Goal: Task Accomplishment & Management: Manage account settings

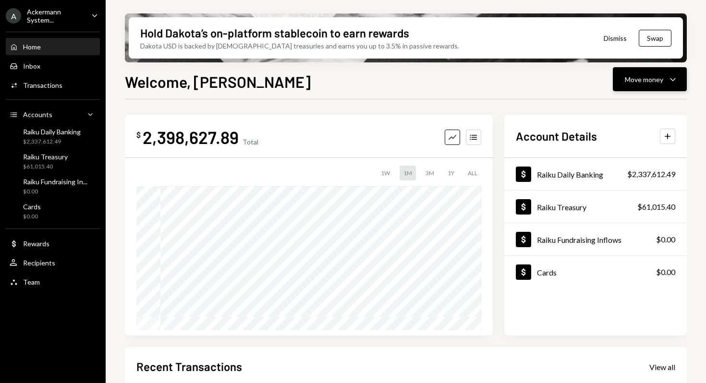
click at [656, 85] on button "Move money Caret Down" at bounding box center [650, 79] width 74 height 24
click at [641, 107] on div "Send" at bounding box center [642, 108] width 70 height 10
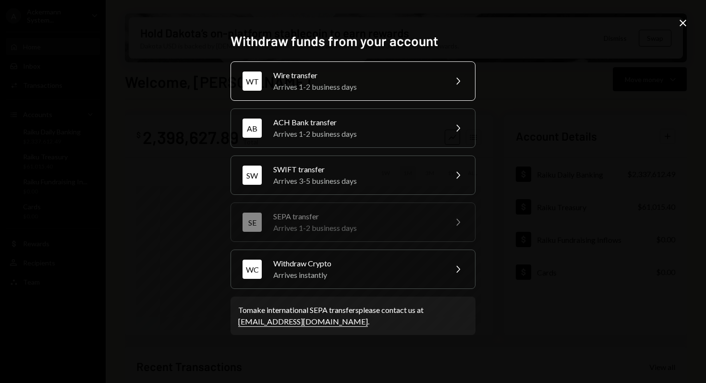
click at [349, 92] on div "Arrives 1-2 business days" at bounding box center [356, 87] width 167 height 12
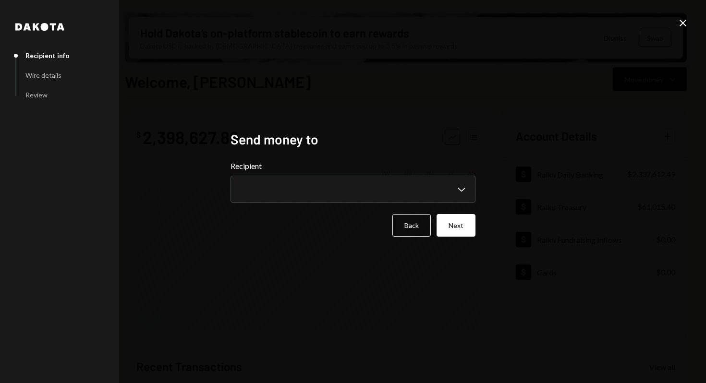
click at [684, 25] on icon "Close" at bounding box center [683, 23] width 12 height 12
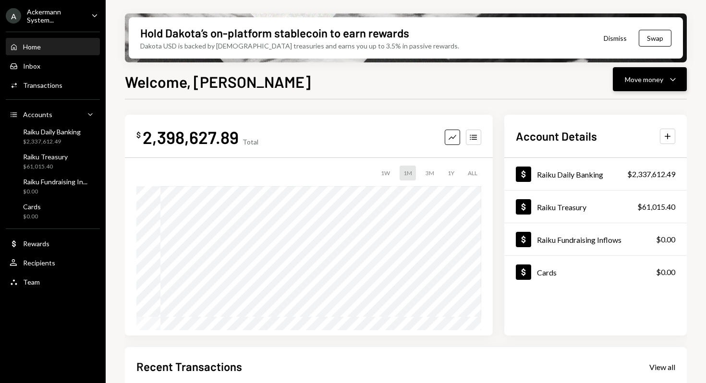
click at [668, 76] on icon "Caret Down" at bounding box center [673, 79] width 12 height 12
click at [627, 105] on div "Send" at bounding box center [642, 108] width 70 height 10
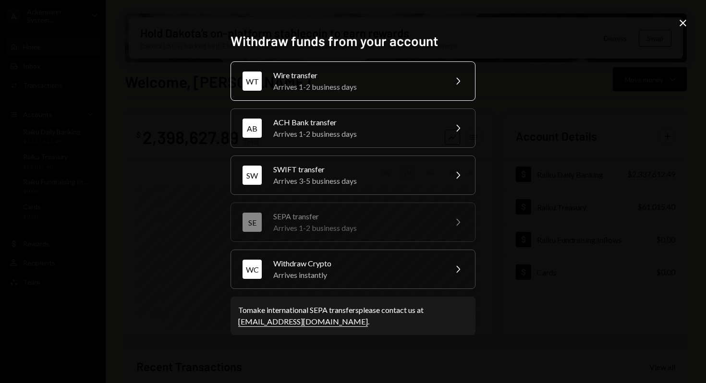
click at [400, 81] on div "Arrives 1-2 business days" at bounding box center [356, 87] width 167 height 12
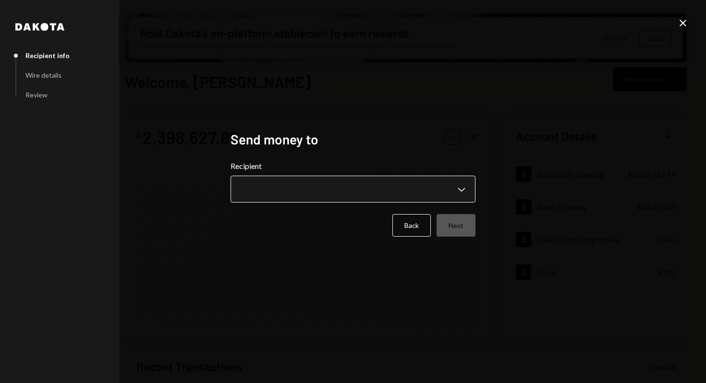
click at [341, 190] on body "A Ackermann System... Caret Down Home Home Inbox Inbox Activities Transactions …" at bounding box center [353, 191] width 706 height 383
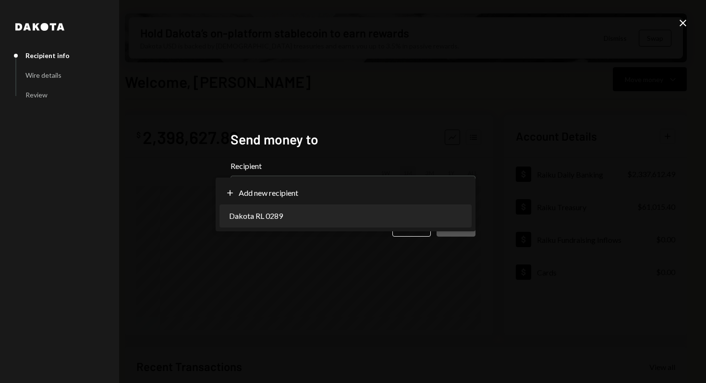
select select "**********"
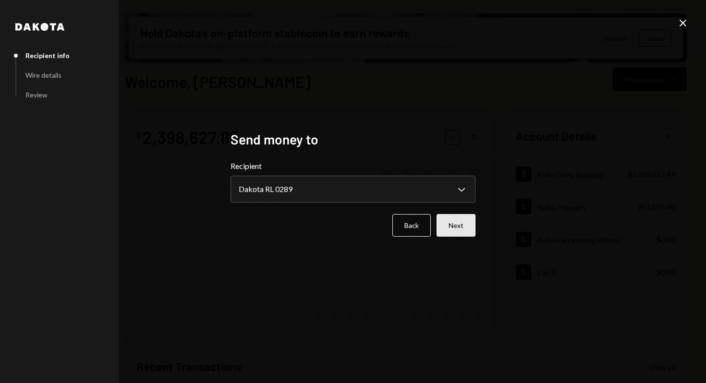
click at [454, 228] on button "Next" at bounding box center [456, 225] width 39 height 23
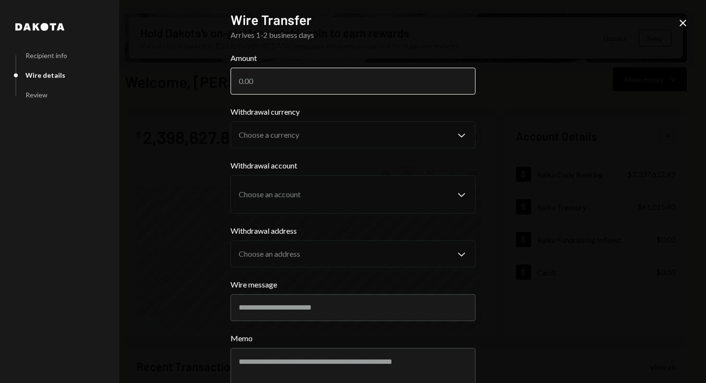
click at [305, 88] on input "Amount" at bounding box center [353, 81] width 245 height 27
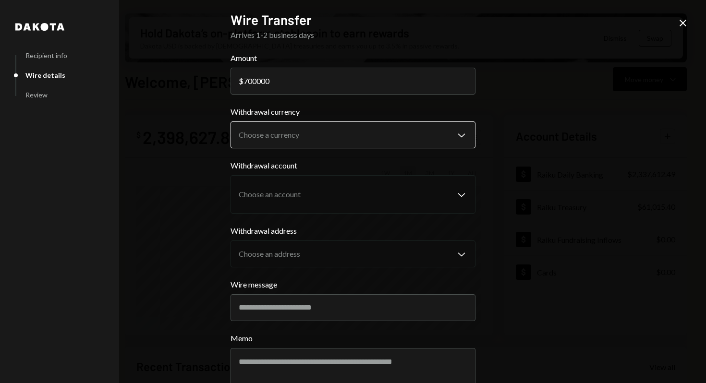
type input "700000"
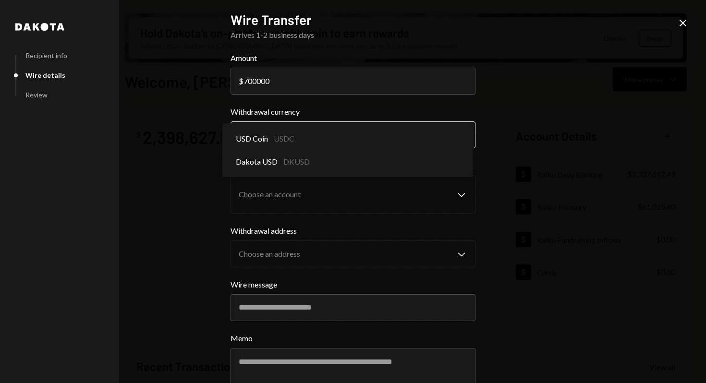
click at [256, 134] on body "A Ackermann System... Caret Down Home Home Inbox Inbox Activities Transactions …" at bounding box center [353, 191] width 706 height 383
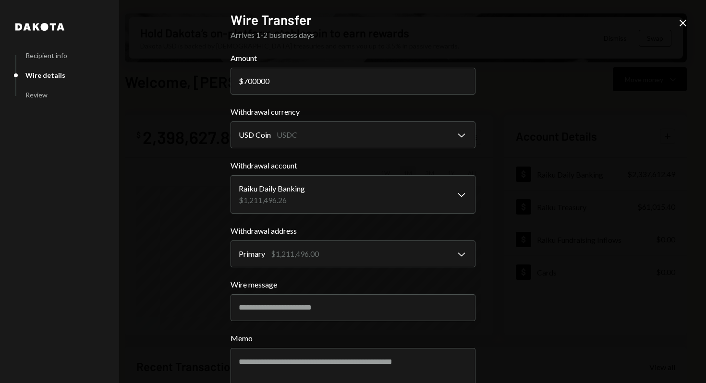
click at [294, 138] on body "A Ackermann System... Caret Down Home Home Inbox Inbox Activities Transactions …" at bounding box center [353, 191] width 706 height 383
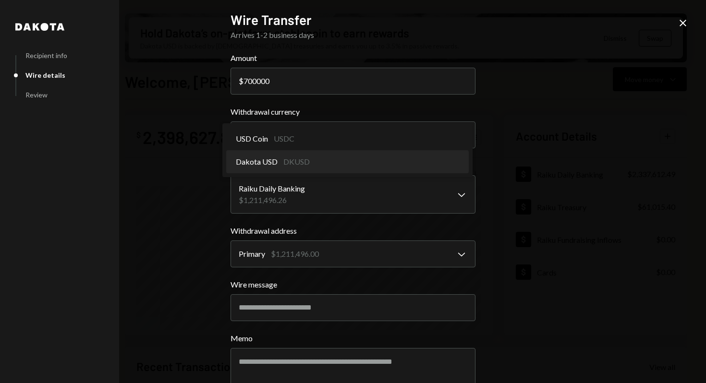
select select "*****"
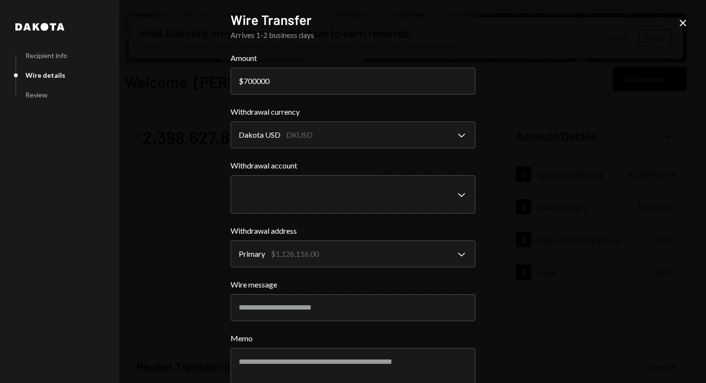
click at [202, 188] on div "**********" at bounding box center [353, 191] width 706 height 383
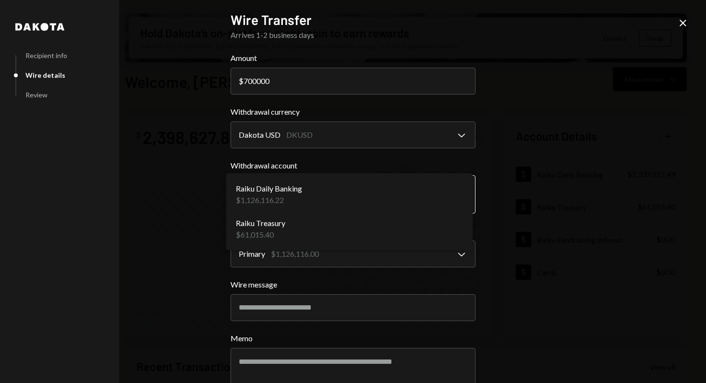
click at [282, 189] on body "A Ackermann System... Caret Down Home Home Inbox Inbox Activities Transactions …" at bounding box center [353, 191] width 706 height 383
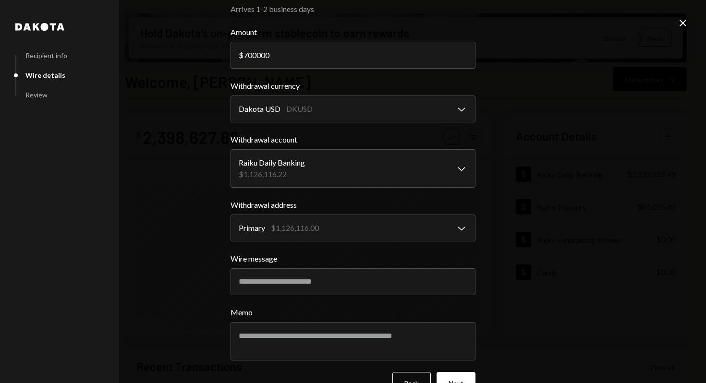
scroll to position [52, 0]
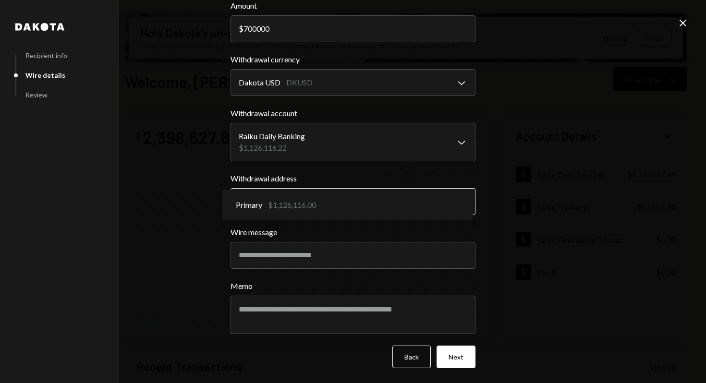
click at [299, 209] on body "A Ackermann System... Caret Down Home Home Inbox Inbox Activities Transactions …" at bounding box center [353, 191] width 706 height 383
click at [303, 259] on input "Wire message" at bounding box center [353, 255] width 245 height 27
type input "**********"
click at [498, 287] on div "**********" at bounding box center [353, 191] width 706 height 383
click at [449, 359] on button "Next" at bounding box center [456, 357] width 39 height 23
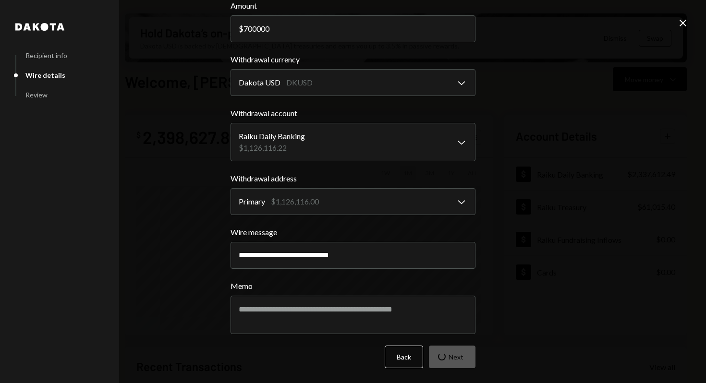
scroll to position [0, 0]
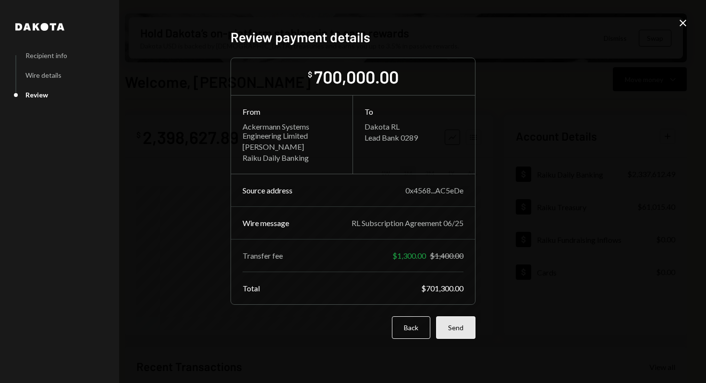
click at [457, 331] on button "Send" at bounding box center [455, 327] width 39 height 23
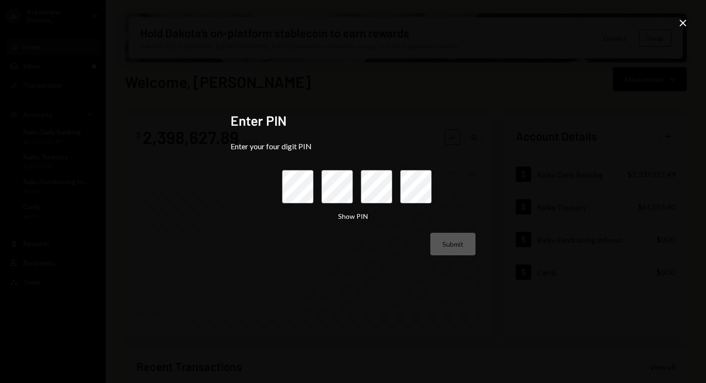
click at [683, 26] on icon "Close" at bounding box center [683, 23] width 12 height 12
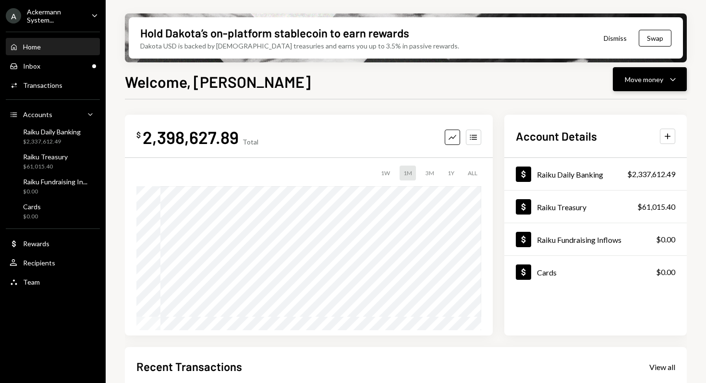
click at [660, 77] on div "Move money" at bounding box center [644, 79] width 38 height 10
click at [637, 102] on div "Withdraw Send" at bounding box center [635, 108] width 96 height 22
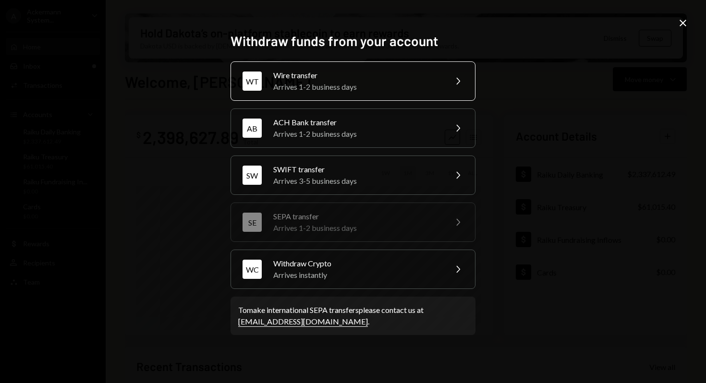
click at [369, 78] on div "Wire transfer" at bounding box center [356, 76] width 167 height 12
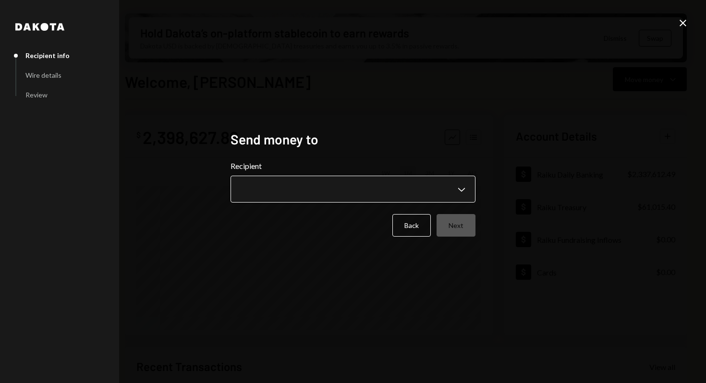
click at [313, 194] on body "A Ackermann System... Caret Down Home Home Inbox Inbox Activities Transactions …" at bounding box center [353, 191] width 706 height 383
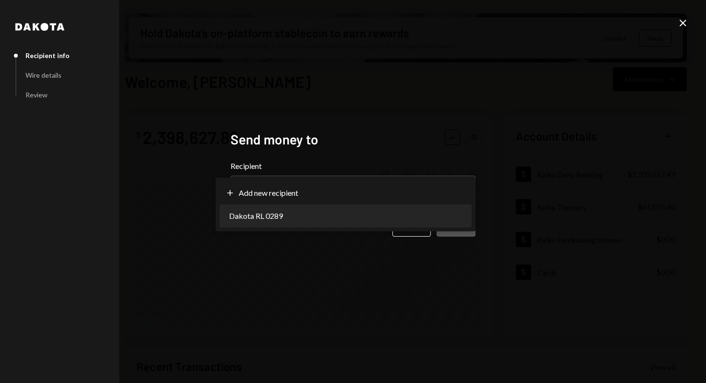
select select "**********"
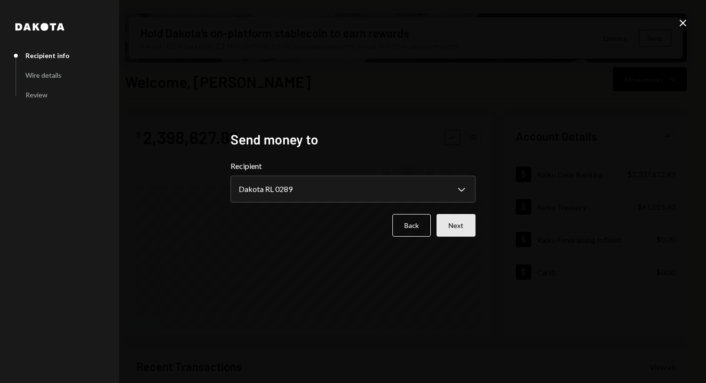
click at [467, 224] on button "Next" at bounding box center [456, 225] width 39 height 23
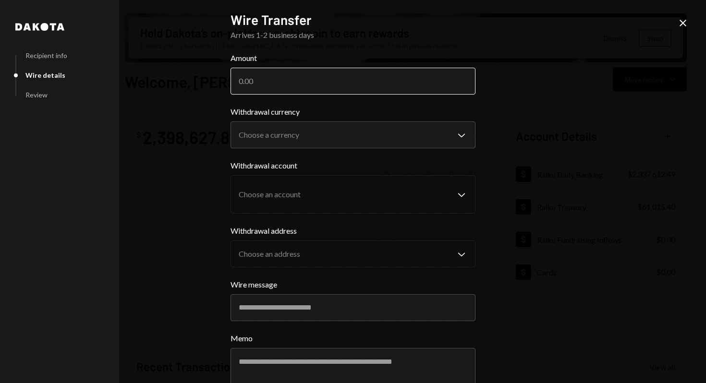
click at [336, 83] on input "Amount" at bounding box center [353, 81] width 245 height 27
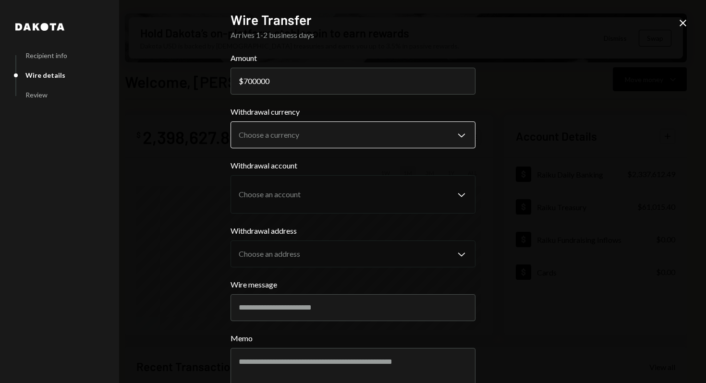
type input "700000"
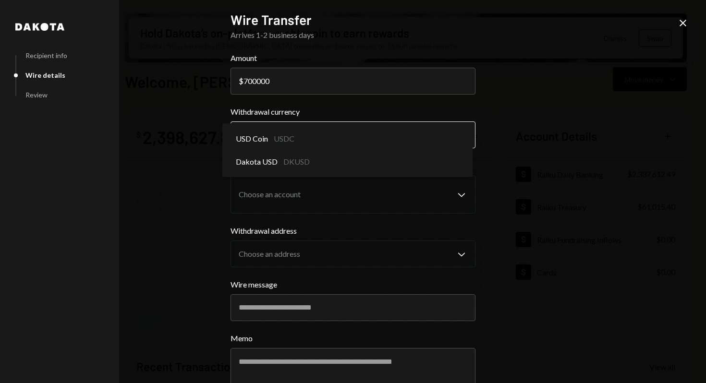
click at [328, 139] on body "A Ackermann System... Caret Down Home Home Inbox Inbox Activities Transactions …" at bounding box center [353, 191] width 706 height 383
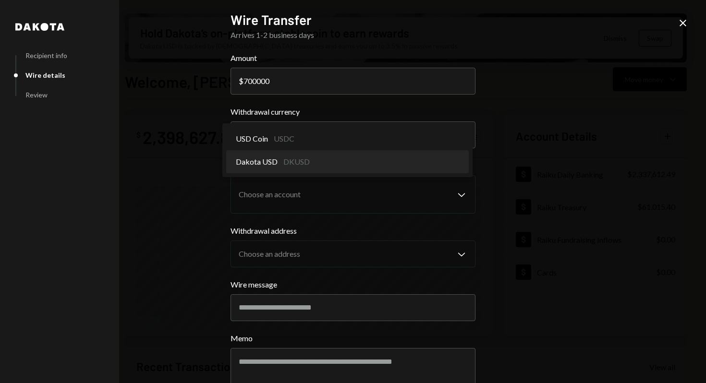
select select "*****"
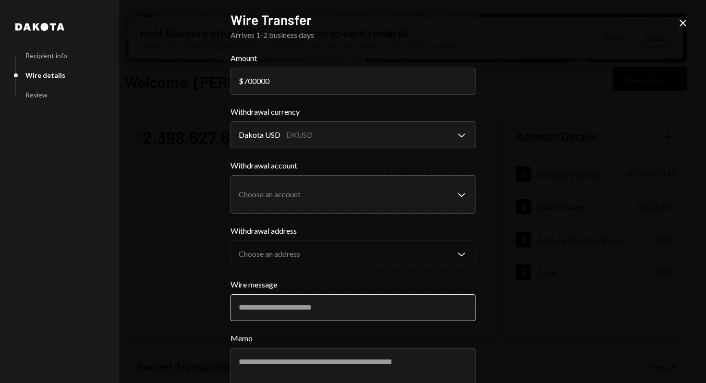
scroll to position [52, 0]
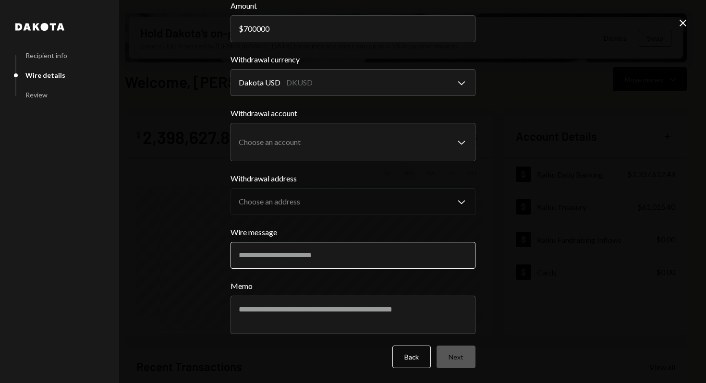
click at [323, 255] on input "Wire message" at bounding box center [353, 255] width 245 height 27
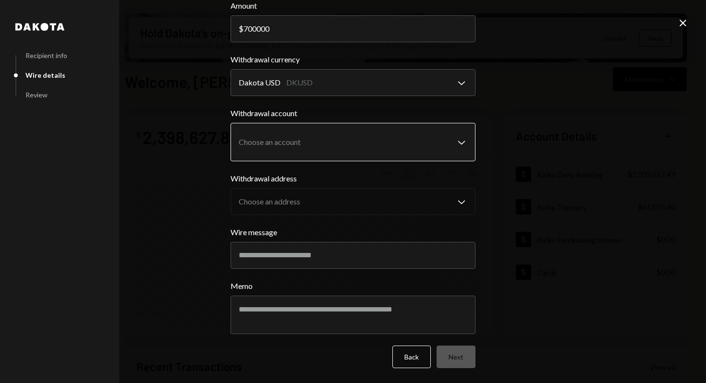
click at [313, 145] on body "A Ackermann System... Caret Down Home Home Inbox Inbox Activities Transactions …" at bounding box center [353, 191] width 706 height 383
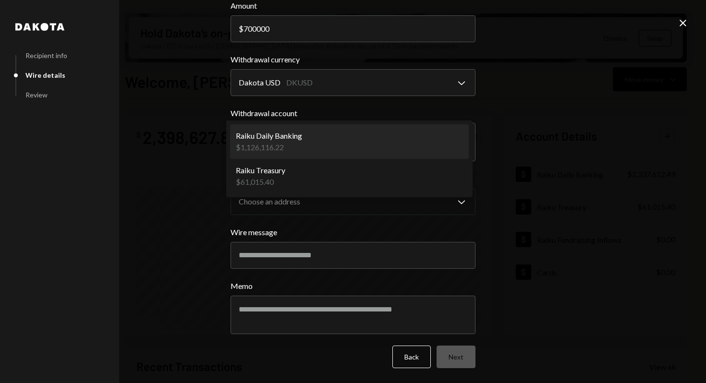
select select "**********"
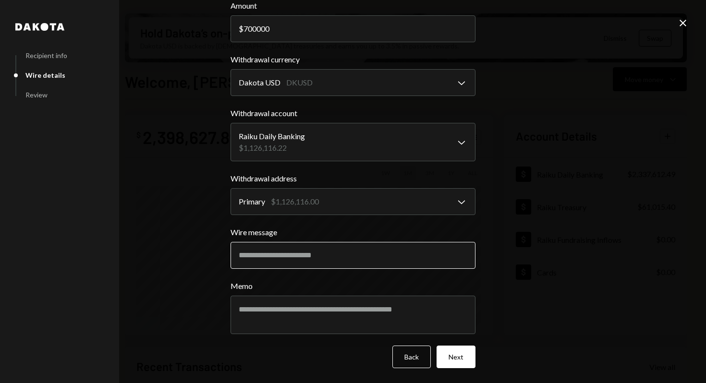
click at [302, 261] on input "Wire message" at bounding box center [353, 255] width 245 height 27
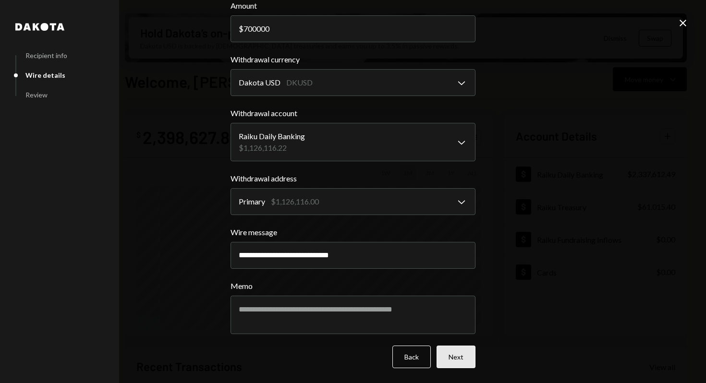
type input "**********"
click at [449, 360] on button "Next" at bounding box center [456, 357] width 39 height 23
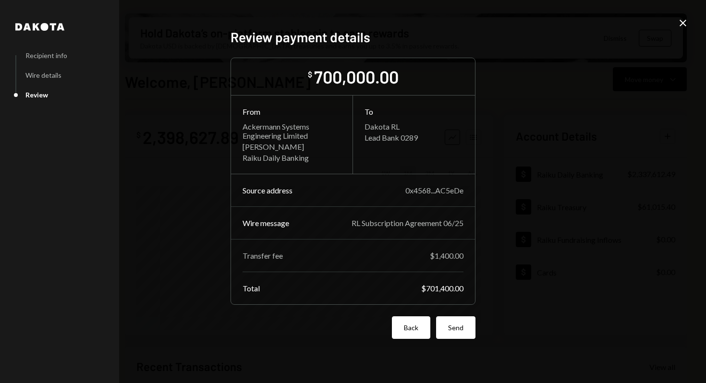
click at [416, 333] on button "Back" at bounding box center [411, 327] width 38 height 23
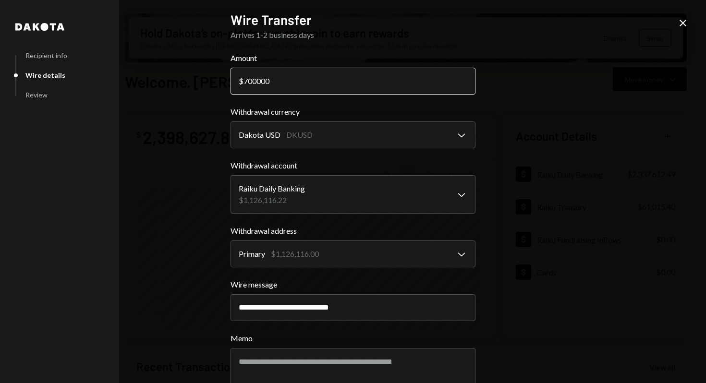
click at [244, 85] on input "700000" at bounding box center [353, 81] width 245 height 27
drag, startPoint x: 248, startPoint y: 82, endPoint x: 358, endPoint y: 82, distance: 109.5
click at [358, 82] on input "700000" at bounding box center [353, 81] width 245 height 27
click at [566, 307] on div "**********" at bounding box center [353, 191] width 706 height 383
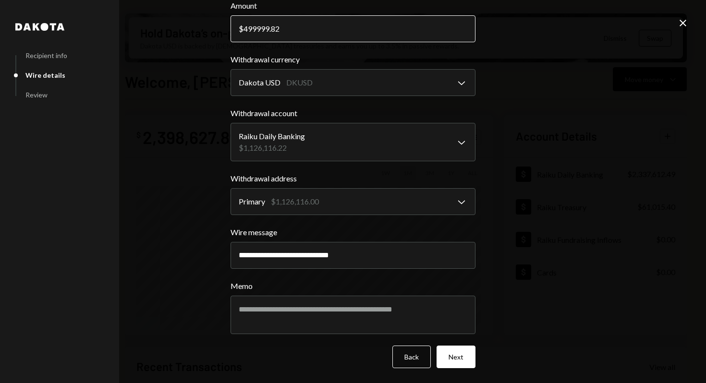
click at [250, 41] on input "499999.82" at bounding box center [353, 28] width 245 height 27
drag, startPoint x: 242, startPoint y: 30, endPoint x: 357, endPoint y: 30, distance: 115.3
click at [357, 30] on input "499999.82" at bounding box center [353, 28] width 245 height 27
type input "500000"
click at [504, 65] on div "**********" at bounding box center [353, 191] width 706 height 383
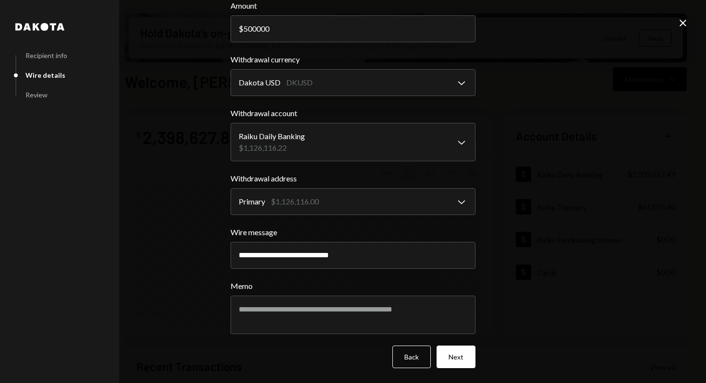
click at [481, 132] on div "**********" at bounding box center [353, 139] width 268 height 383
click at [456, 357] on button "Next" at bounding box center [456, 357] width 39 height 23
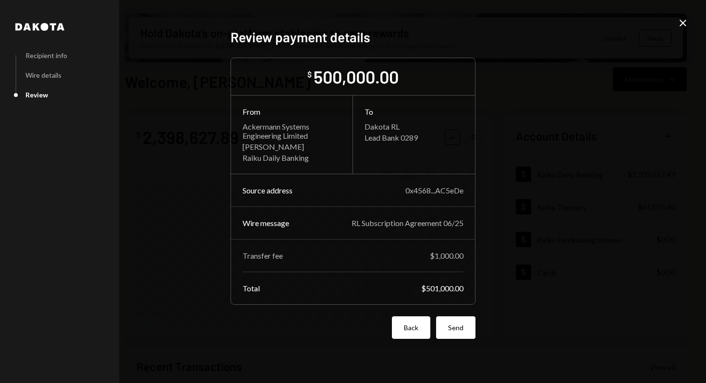
click at [413, 330] on button "Back" at bounding box center [411, 327] width 38 height 23
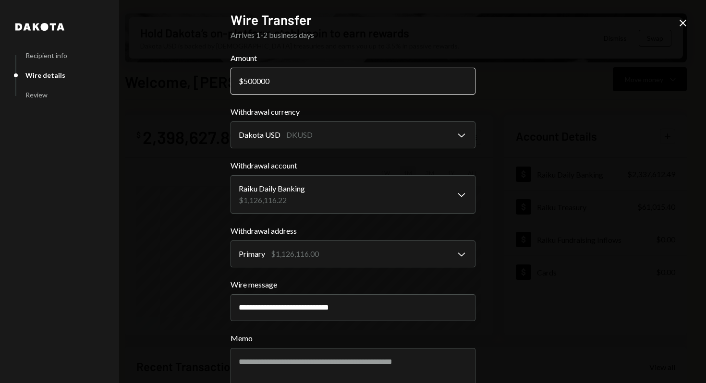
click at [245, 82] on input "500000" at bounding box center [353, 81] width 245 height 27
type input "200000"
click at [574, 182] on div "**********" at bounding box center [353, 191] width 706 height 383
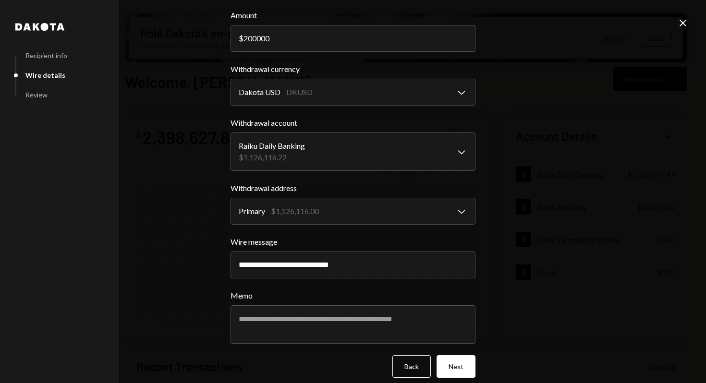
scroll to position [52, 0]
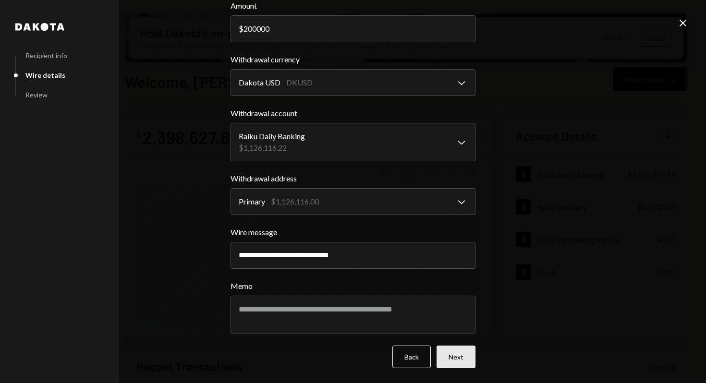
click at [463, 361] on button "Next" at bounding box center [456, 357] width 39 height 23
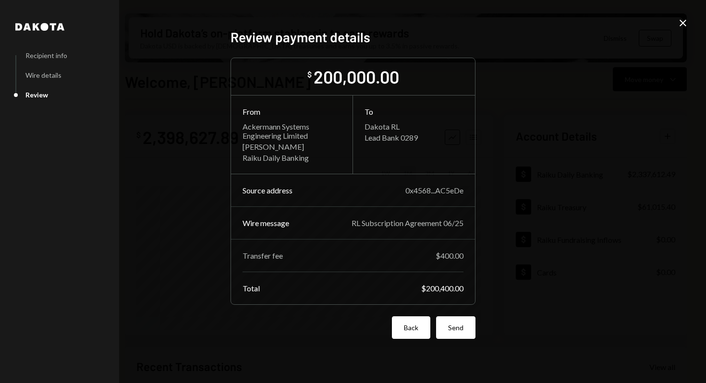
click at [421, 337] on button "Back" at bounding box center [411, 327] width 38 height 23
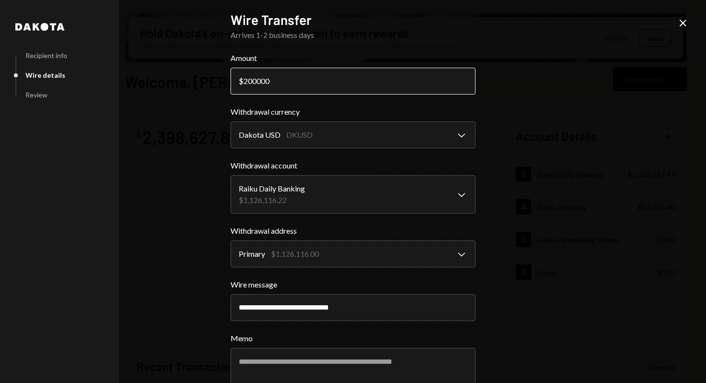
click at [284, 82] on input "200000" at bounding box center [353, 81] width 245 height 27
click at [245, 81] on input "200000" at bounding box center [353, 81] width 245 height 27
type input "100000"
click at [518, 146] on div "**********" at bounding box center [353, 191] width 706 height 383
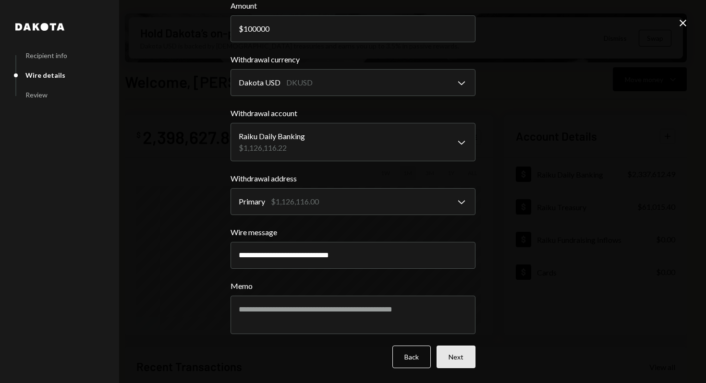
click at [461, 355] on button "Next" at bounding box center [456, 357] width 39 height 23
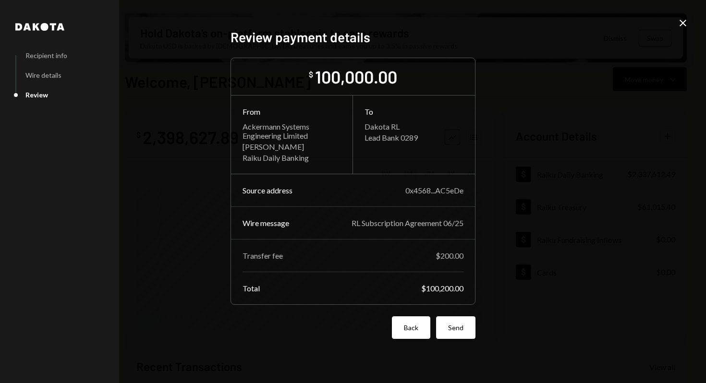
click at [415, 336] on button "Back" at bounding box center [411, 327] width 38 height 23
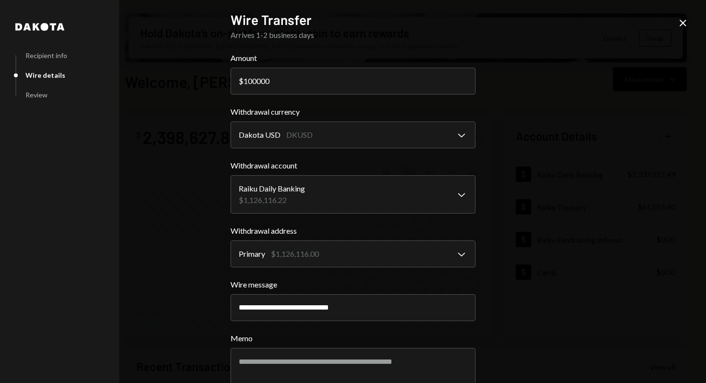
scroll to position [52, 0]
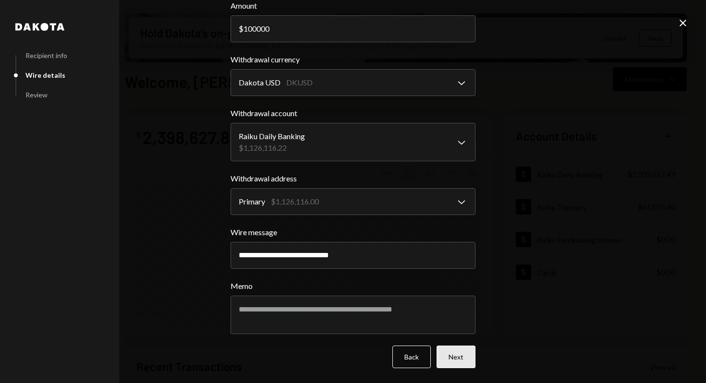
click at [459, 357] on button "Next" at bounding box center [456, 357] width 39 height 23
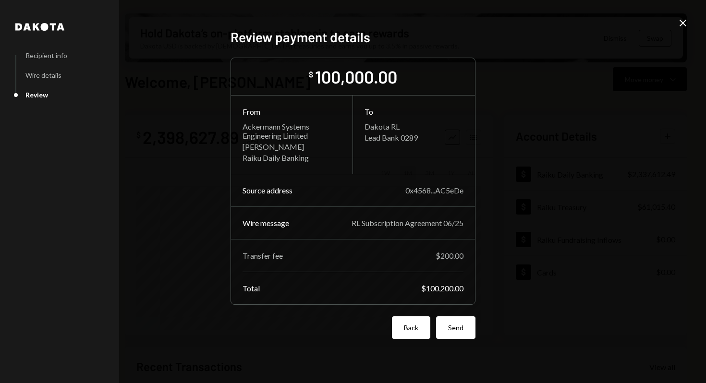
click at [401, 334] on button "Back" at bounding box center [411, 327] width 38 height 23
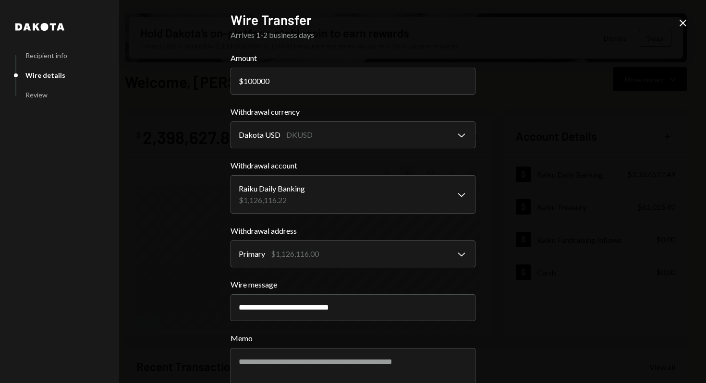
click at [687, 23] on icon "Close" at bounding box center [683, 23] width 12 height 12
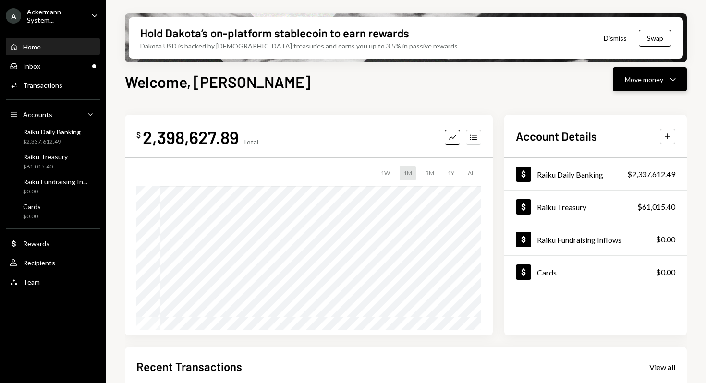
click at [657, 84] on div "Move money Caret Down" at bounding box center [650, 79] width 50 height 12
click at [629, 109] on div "Send" at bounding box center [642, 108] width 70 height 10
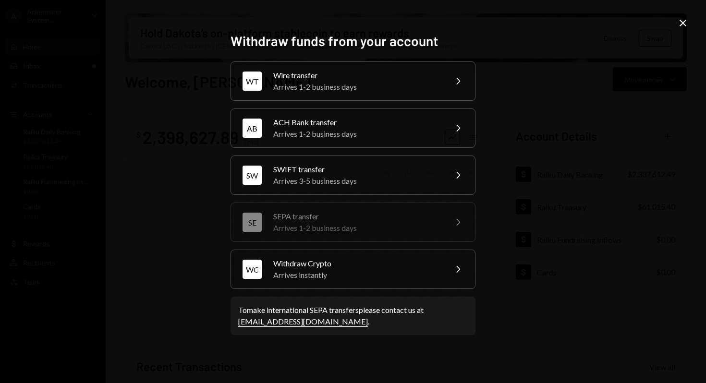
click at [685, 21] on icon at bounding box center [683, 23] width 7 height 7
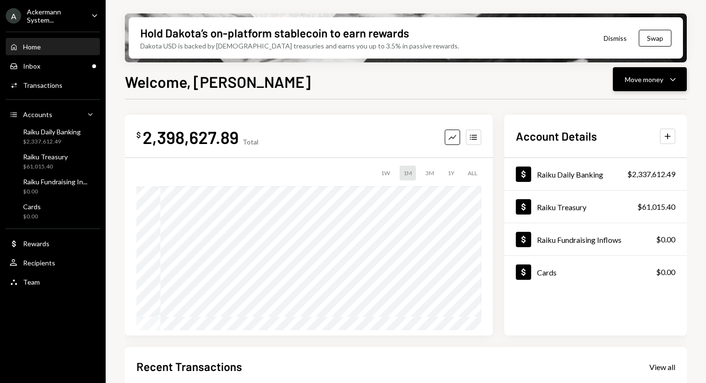
click at [652, 83] on div "Move money" at bounding box center [644, 79] width 38 height 10
click at [608, 107] on div "Send" at bounding box center [642, 108] width 70 height 10
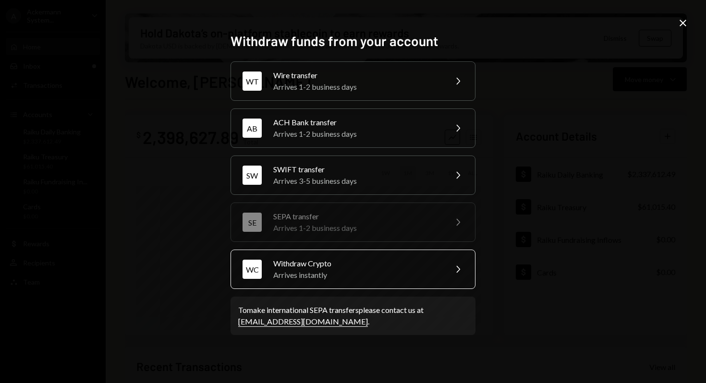
click at [376, 267] on div "Withdraw Crypto" at bounding box center [356, 264] width 167 height 12
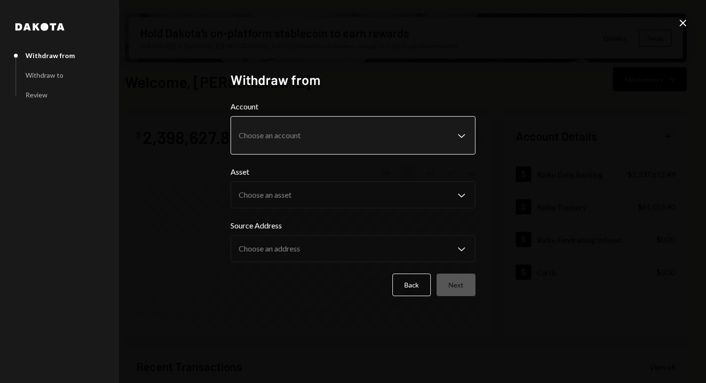
click at [384, 140] on body "A Ackermann System... Caret Down Home Home Inbox Inbox Activities Transactions …" at bounding box center [353, 191] width 706 height 383
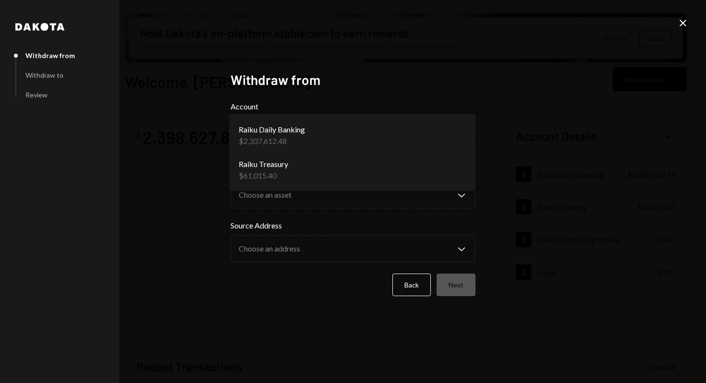
select select "**********"
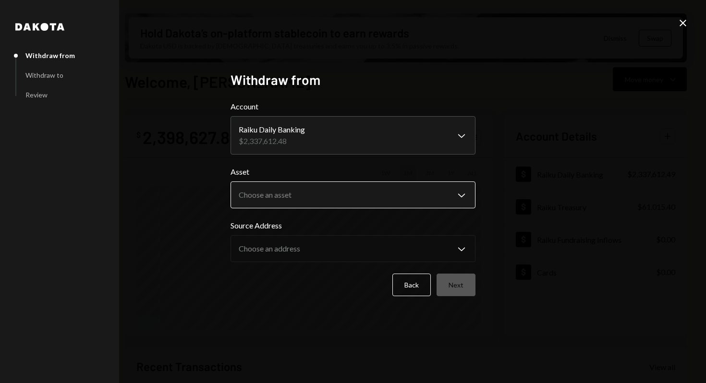
click at [364, 190] on body "A Ackermann System... Caret Down Home Home Inbox Inbox Activities Transactions …" at bounding box center [353, 191] width 706 height 383
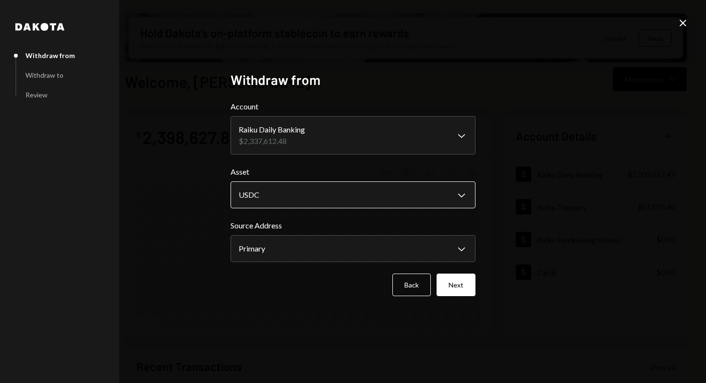
click at [353, 192] on body "A Ackermann System... Caret Down Home Home Inbox Inbox Activities Transactions …" at bounding box center [353, 191] width 706 height 383
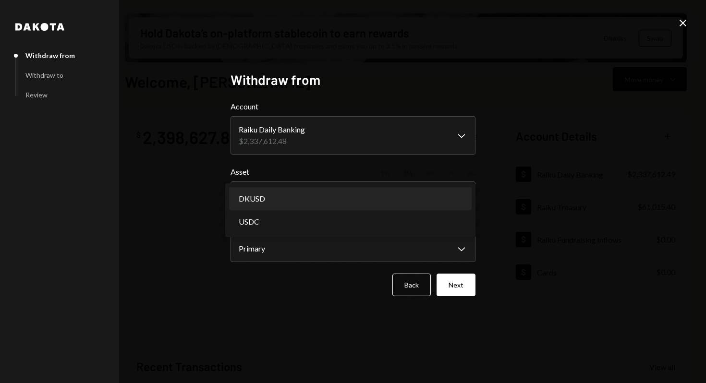
select select "*****"
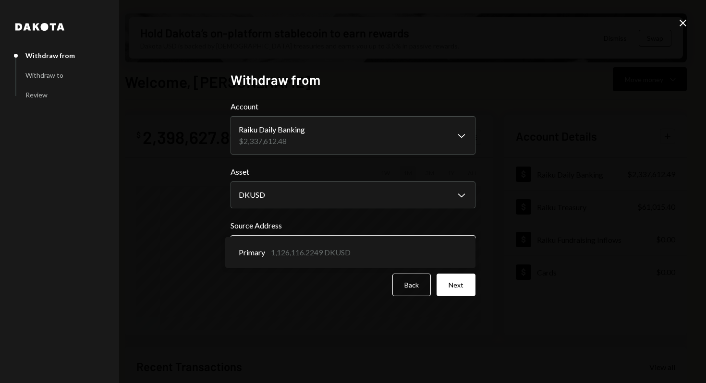
click at [457, 238] on body "A Ackermann System... Caret Down Home Home Inbox Inbox Activities Transactions …" at bounding box center [353, 191] width 706 height 383
click at [462, 292] on button "Next" at bounding box center [456, 285] width 39 height 23
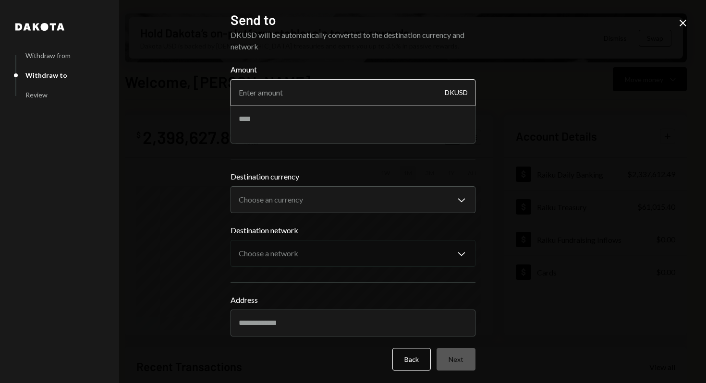
click at [323, 91] on input "Amount" at bounding box center [353, 92] width 245 height 27
type input "2"
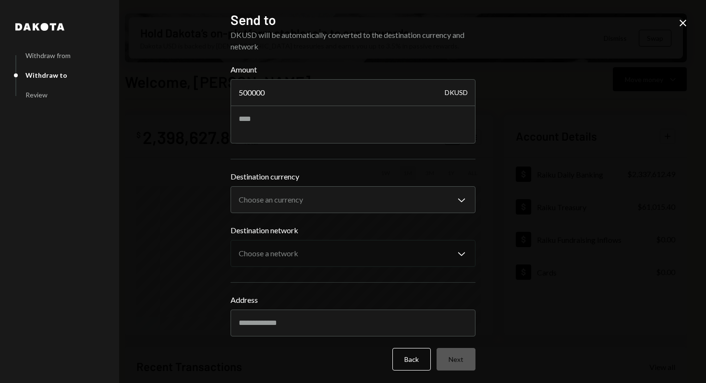
type input "500000"
click at [198, 137] on div "**********" at bounding box center [353, 191] width 706 height 383
click at [273, 205] on body "A Ackermann System... Caret Down Home Home Inbox Inbox Activities Transactions …" at bounding box center [353, 191] width 706 height 383
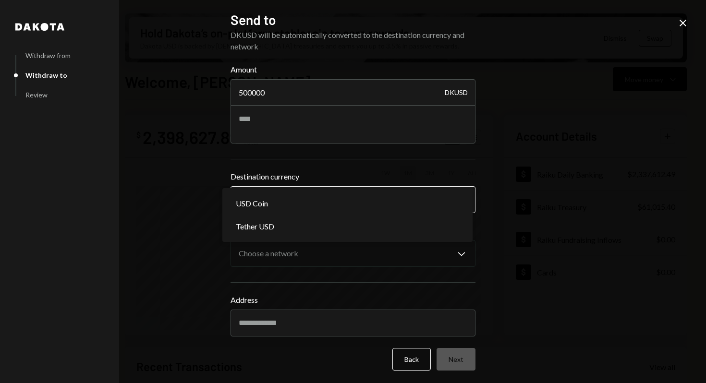
select select "****"
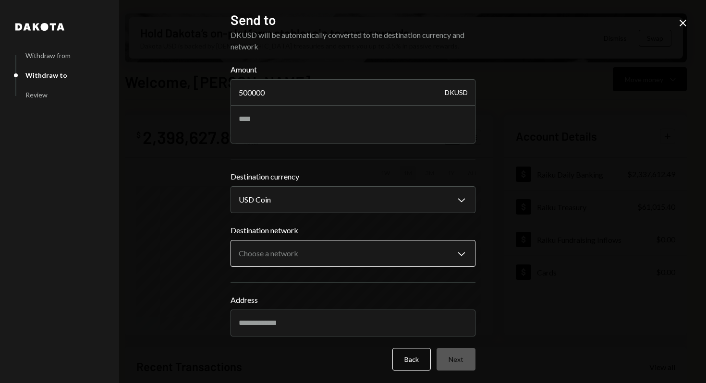
click at [273, 262] on body "A Ackermann System... Caret Down Home Home Inbox Inbox Activities Transactions …" at bounding box center [353, 191] width 706 height 383
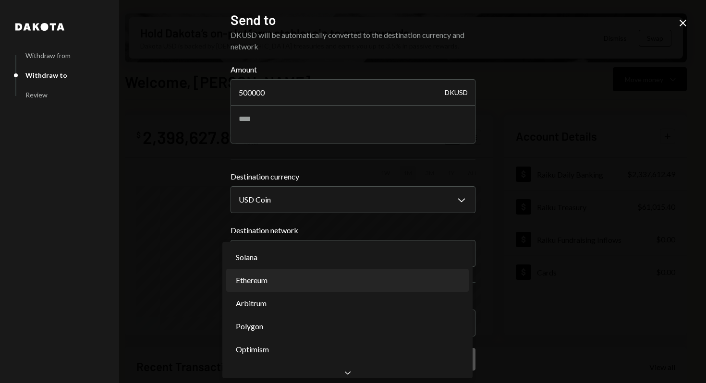
select select "**********"
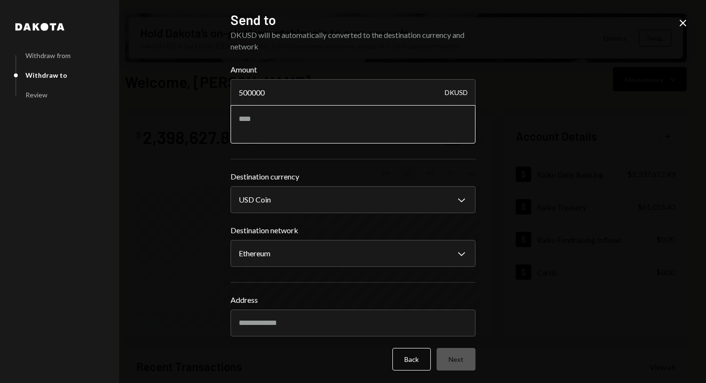
click at [436, 118] on textarea at bounding box center [353, 124] width 245 height 38
type textarea "**********"
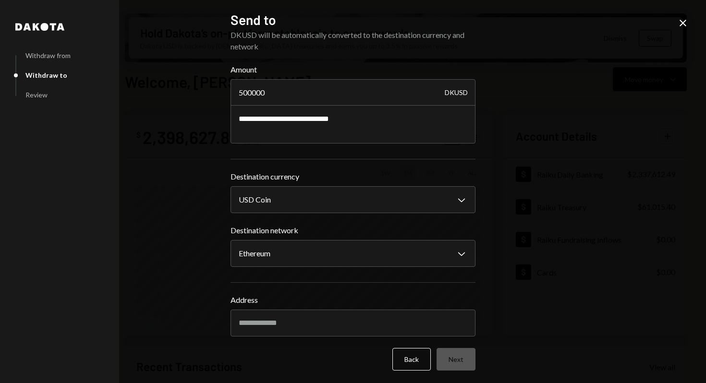
click at [620, 239] on div "**********" at bounding box center [353, 191] width 706 height 383
click at [685, 21] on icon at bounding box center [683, 23] width 7 height 7
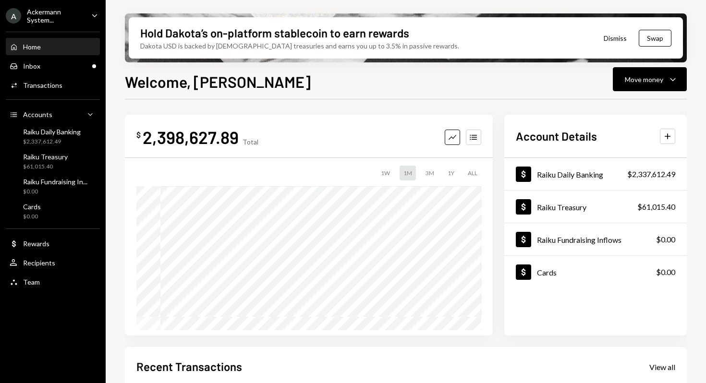
click at [61, 23] on div "Ackermann System..." at bounding box center [55, 16] width 57 height 16
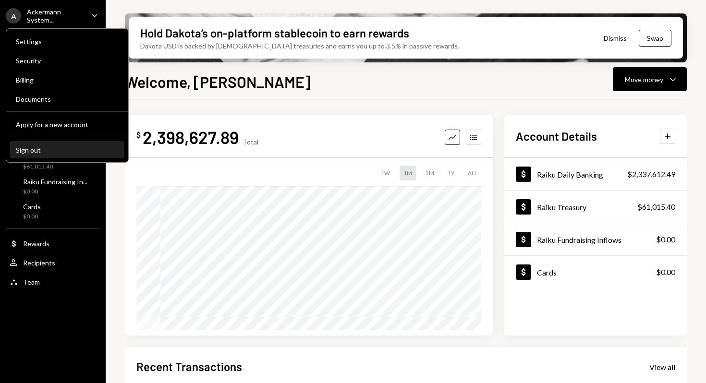
click at [39, 152] on div "Sign out" at bounding box center [67, 150] width 103 height 8
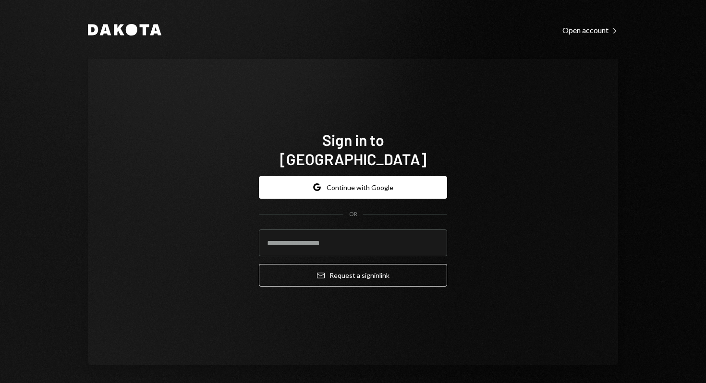
type input "**********"
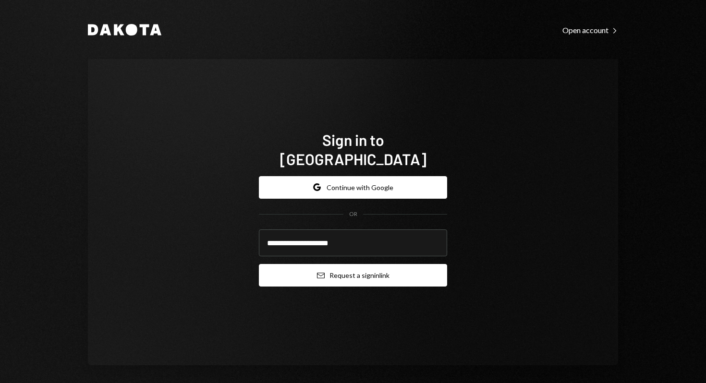
click at [360, 274] on button "Email Request a sign in link" at bounding box center [353, 275] width 188 height 23
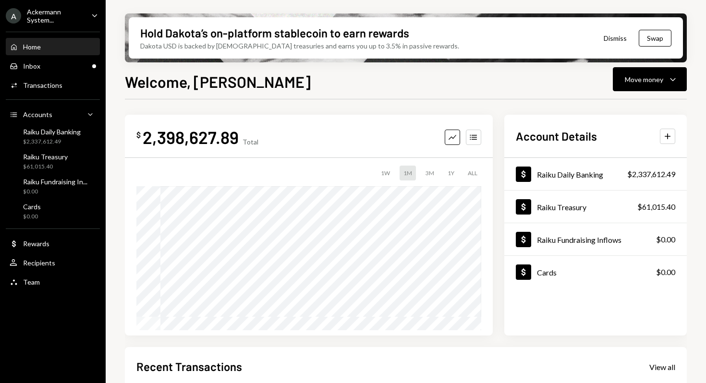
click at [51, 19] on div "Ackermann System..." at bounding box center [55, 16] width 57 height 16
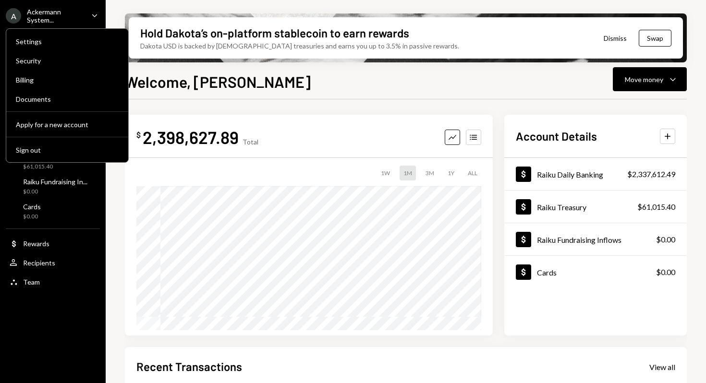
click at [315, 99] on div "$ 2,398,627.89 Total Graph Accounts 1W 1M 3M 1Y ALL Account Details Plus Dollar…" at bounding box center [406, 344] width 562 height 491
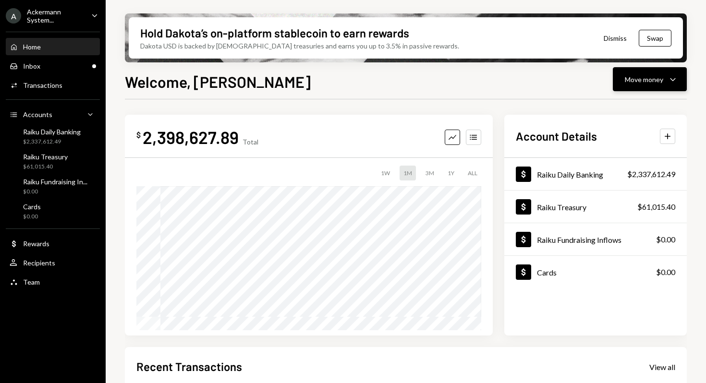
click at [642, 83] on div "Move money" at bounding box center [644, 79] width 38 height 10
click at [619, 109] on div "Send" at bounding box center [642, 108] width 70 height 10
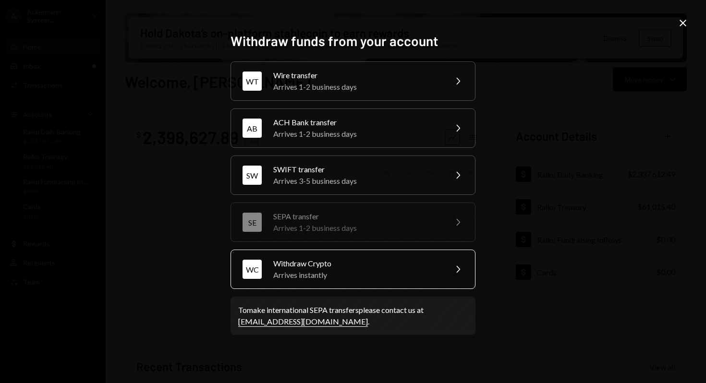
click at [339, 279] on div "Arrives instantly" at bounding box center [356, 275] width 167 height 12
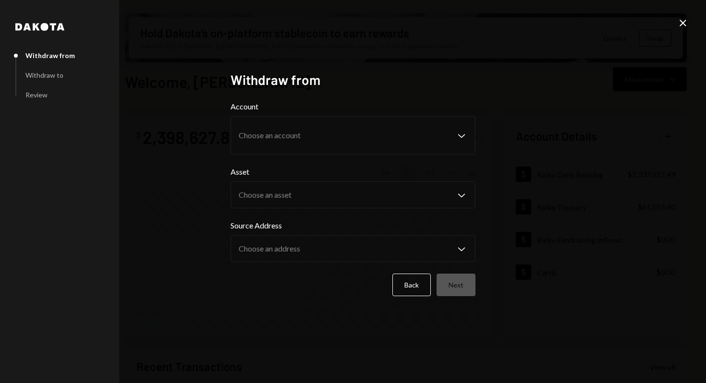
click at [689, 23] on div "Dakota Withdraw from Withdraw to Review Withdraw from Account Choose an account…" at bounding box center [353, 191] width 706 height 383
click at [677, 24] on icon "Close" at bounding box center [683, 23] width 12 height 12
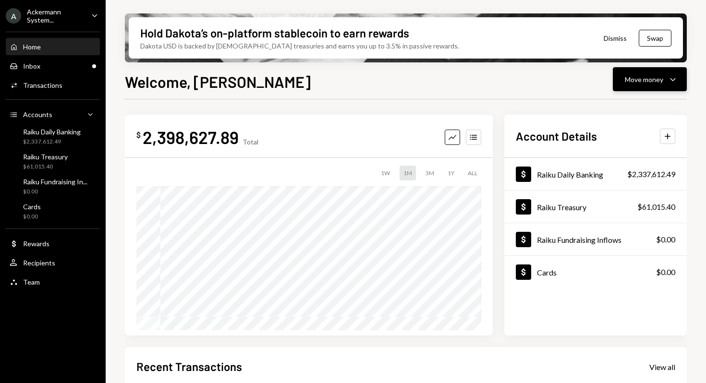
click at [637, 84] on div "Move money" at bounding box center [644, 79] width 38 height 10
click at [617, 107] on div "Send" at bounding box center [642, 108] width 70 height 10
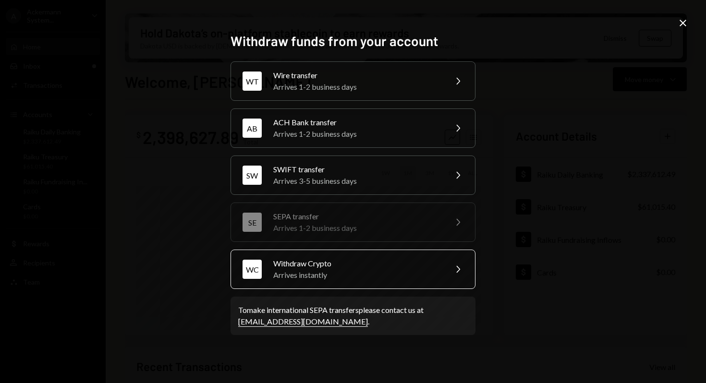
click at [369, 278] on div "Arrives instantly" at bounding box center [356, 275] width 167 height 12
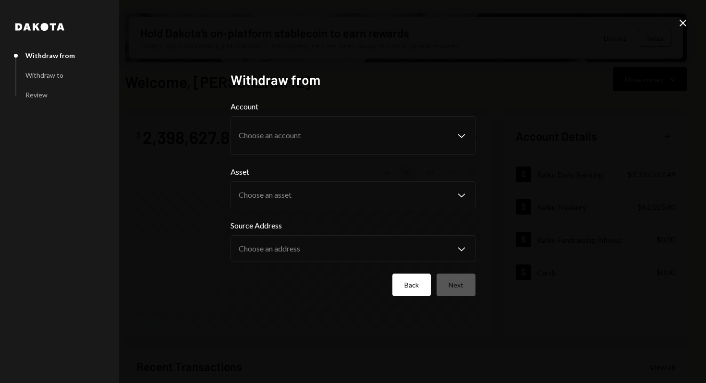
click at [413, 292] on button "Back" at bounding box center [411, 285] width 38 height 23
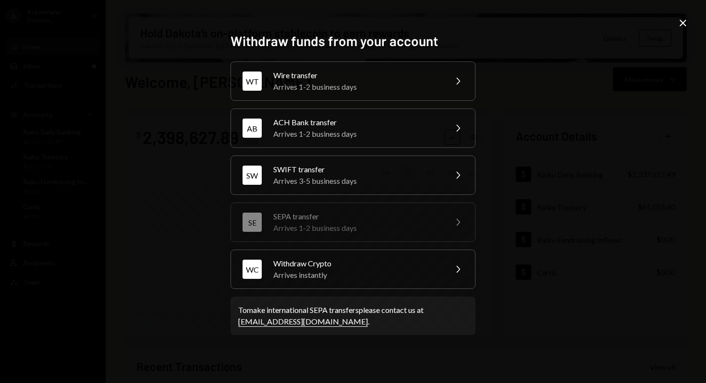
click at [691, 16] on div "Withdraw funds from your account WT Wire transfer Arrives 1-2 business days Che…" at bounding box center [353, 191] width 706 height 383
click at [683, 23] on icon at bounding box center [683, 23] width 7 height 7
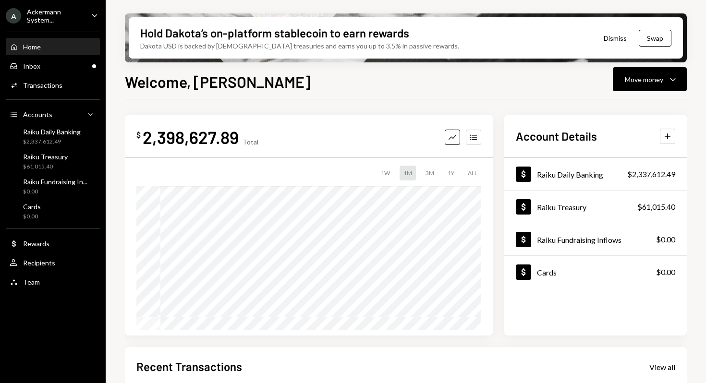
click at [76, 16] on div "Ackermann System..." at bounding box center [55, 16] width 57 height 16
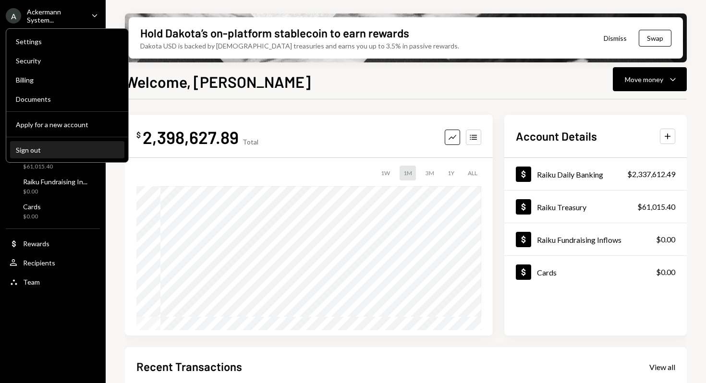
click at [67, 147] on div "Sign out" at bounding box center [67, 150] width 103 height 8
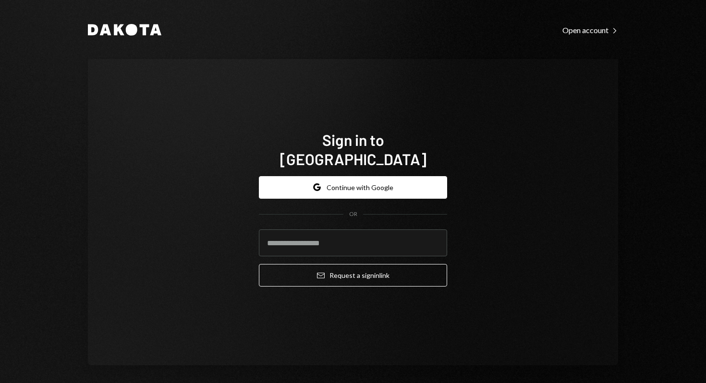
type input "**********"
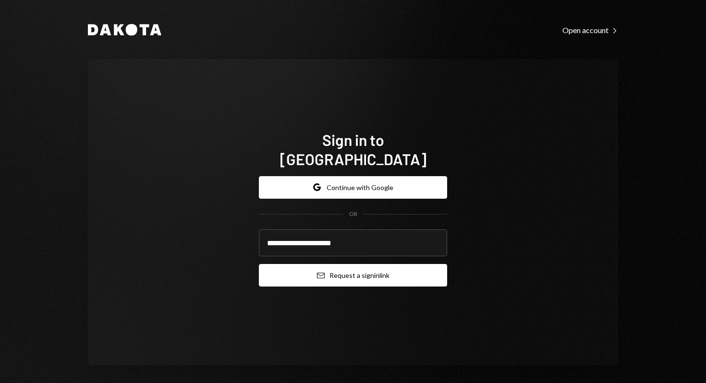
click at [359, 268] on button "Email Request a sign in link" at bounding box center [353, 275] width 188 height 23
